Goal: Information Seeking & Learning: Learn about a topic

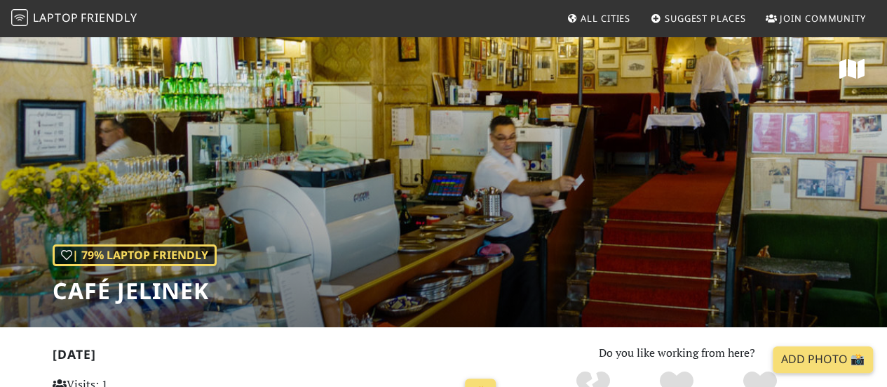
click at [715, 21] on span "Suggest Places" at bounding box center [705, 18] width 81 height 13
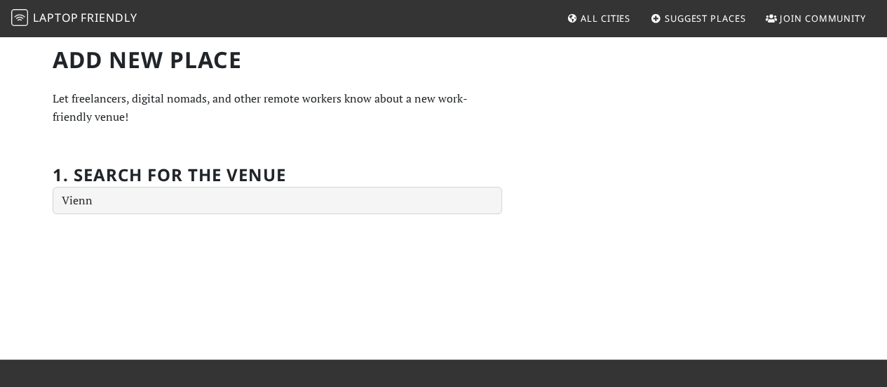
type input "[GEOGRAPHIC_DATA]"
click at [199, 200] on input "text" at bounding box center [278, 201] width 450 height 28
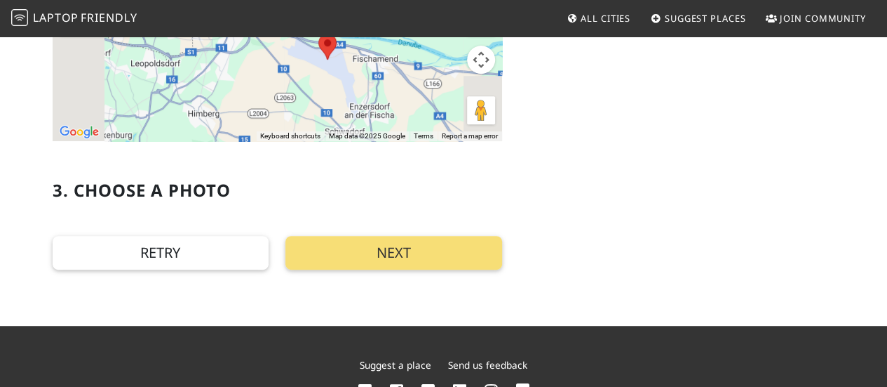
scroll to position [134, 0]
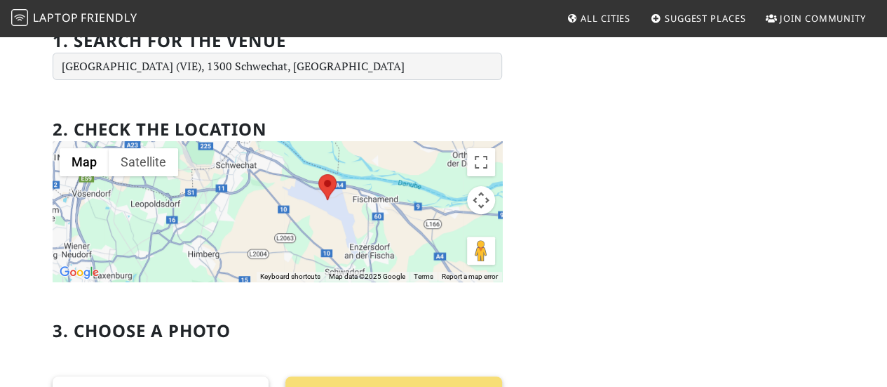
type input "Vienna International Airport (VIE), 1300 Schwechat, Austria"
click at [88, 20] on span "Friendly" at bounding box center [109, 17] width 56 height 15
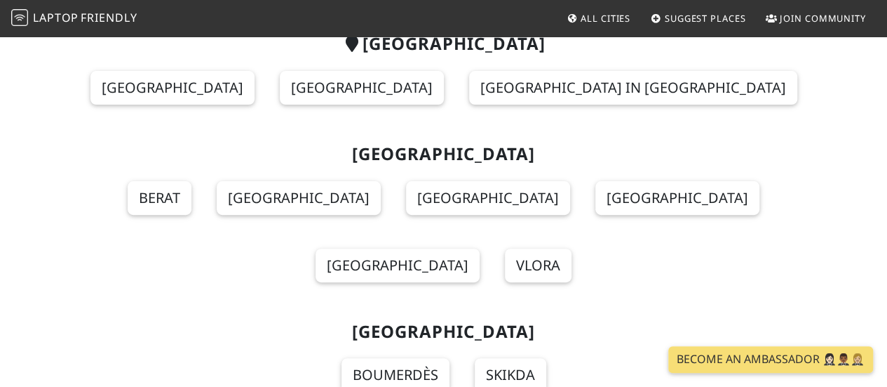
scroll to position [70, 0]
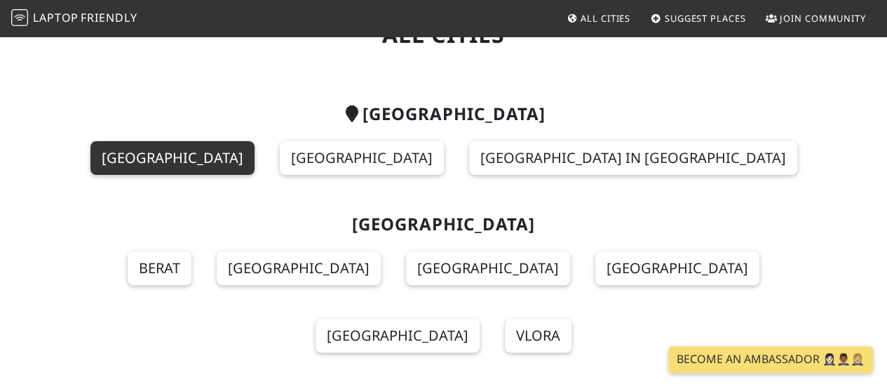
click at [255, 165] on link "Vienna" at bounding box center [172, 158] width 164 height 34
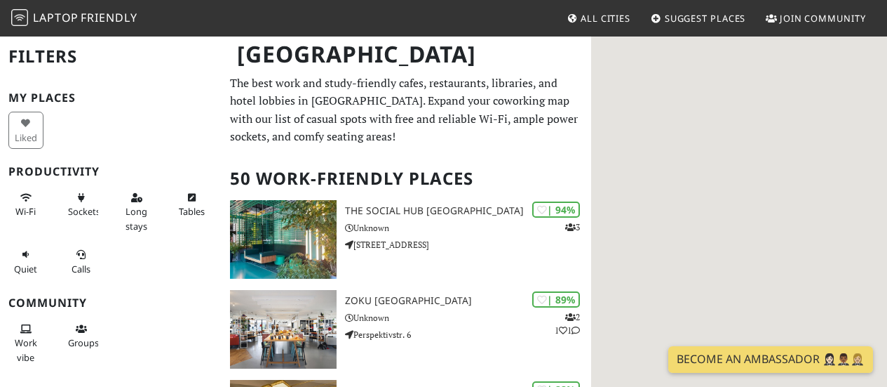
click at [441, 89] on div "Vienna" at bounding box center [443, 62] width 887 height 55
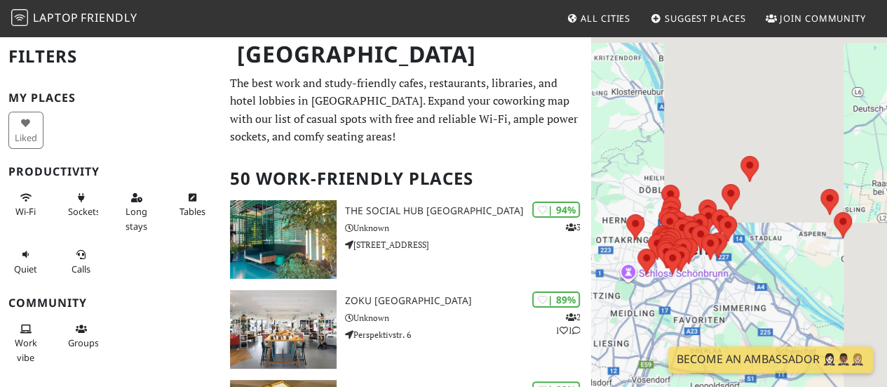
click at [439, 99] on p "The best work and study-friendly cafes, restaurants, libraries, and hotel lobbi…" at bounding box center [406, 110] width 353 height 72
click at [371, 120] on p "The best work and study-friendly cafes, restaurants, libraries, and hotel lobbi…" at bounding box center [406, 110] width 353 height 72
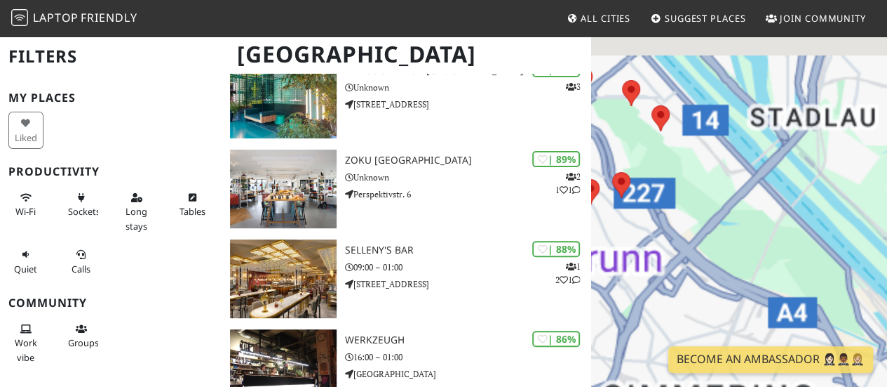
drag, startPoint x: 737, startPoint y: 278, endPoint x: 704, endPoint y: 280, distance: 33.0
click at [887, 246] on html "Laptop Friendly All Cities Suggest Places Join Community Vienna Filters My Plac…" at bounding box center [443, 53] width 887 height 387
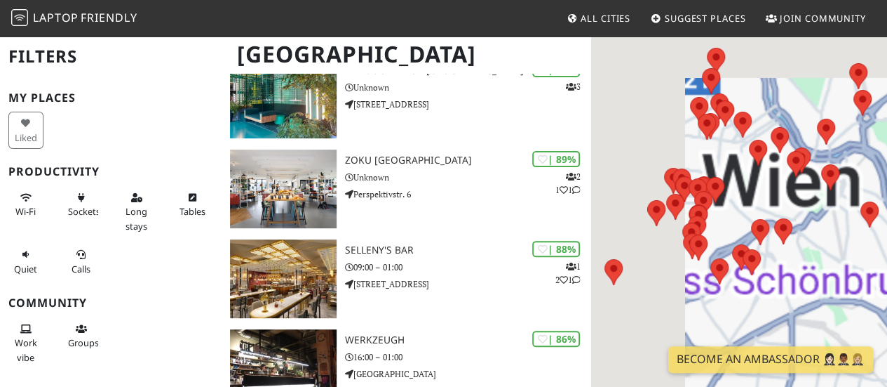
drag, startPoint x: 742, startPoint y: 274, endPoint x: 863, endPoint y: 274, distance: 120.7
click at [863, 274] on div "Um von einem Element zum anderen zu gelangen, drückst du die Pfeiltasten entspr…" at bounding box center [739, 228] width 296 height 387
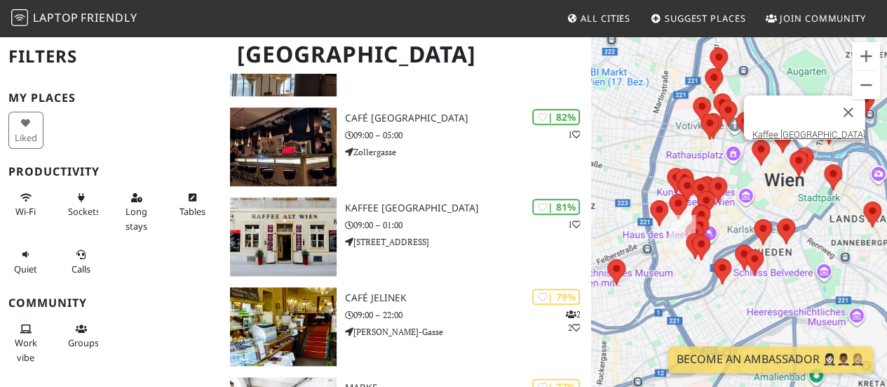
scroll to position [701, 0]
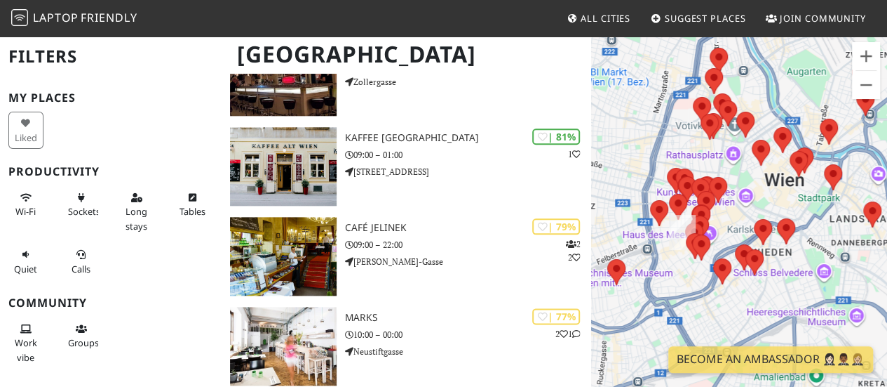
click at [697, 268] on div "Um von einem Element zum anderen zu gelangen, drückst du die Pfeiltasten entspr…" at bounding box center [739, 228] width 296 height 387
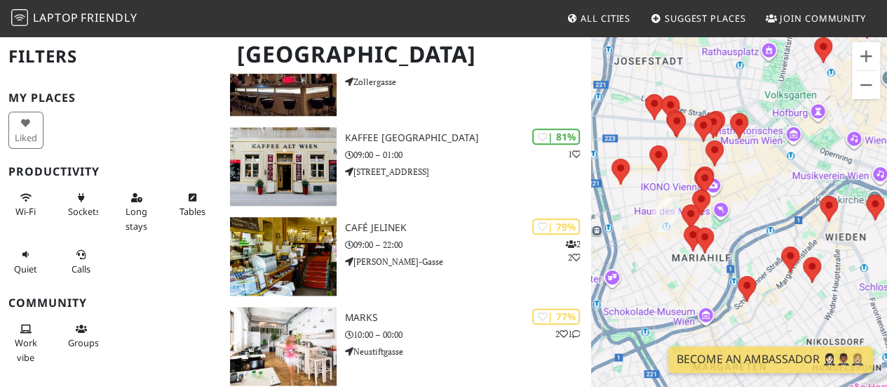
click at [697, 268] on div "Um von einem Element zum anderen zu gelangen, drückst du die Pfeiltasten entspr…" at bounding box center [739, 228] width 296 height 387
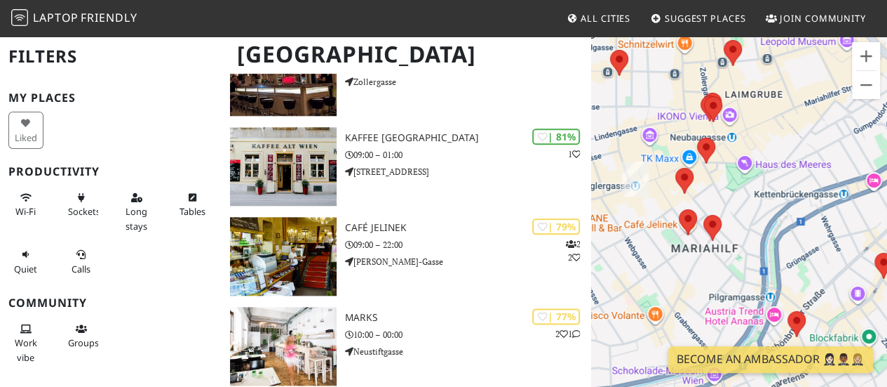
click at [773, 116] on div "Um von einem Element zum anderen zu gelangen, drückst du die Pfeiltasten entspr…" at bounding box center [739, 228] width 296 height 387
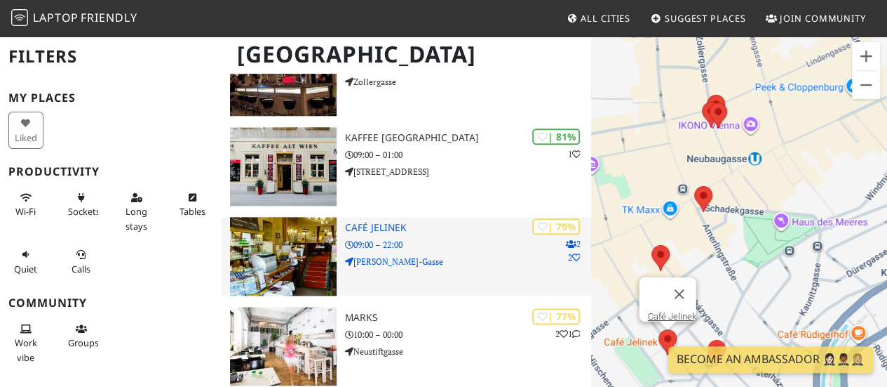
click at [431, 238] on p "09:00 – 22:00" at bounding box center [468, 244] width 246 height 13
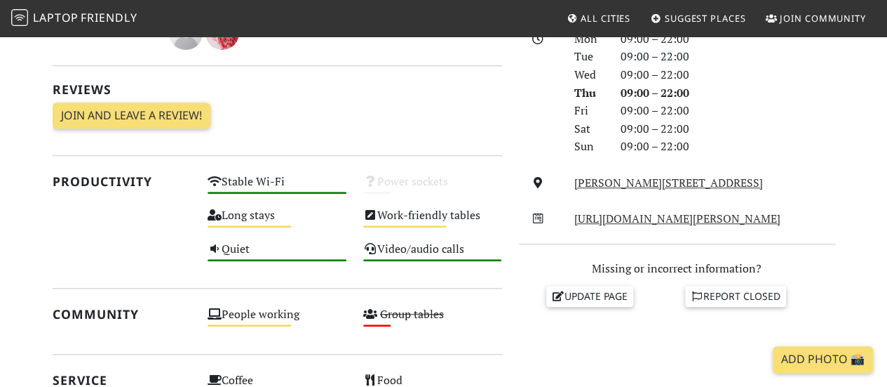
scroll to position [72, 0]
